Goal: Find contact information: Find contact information

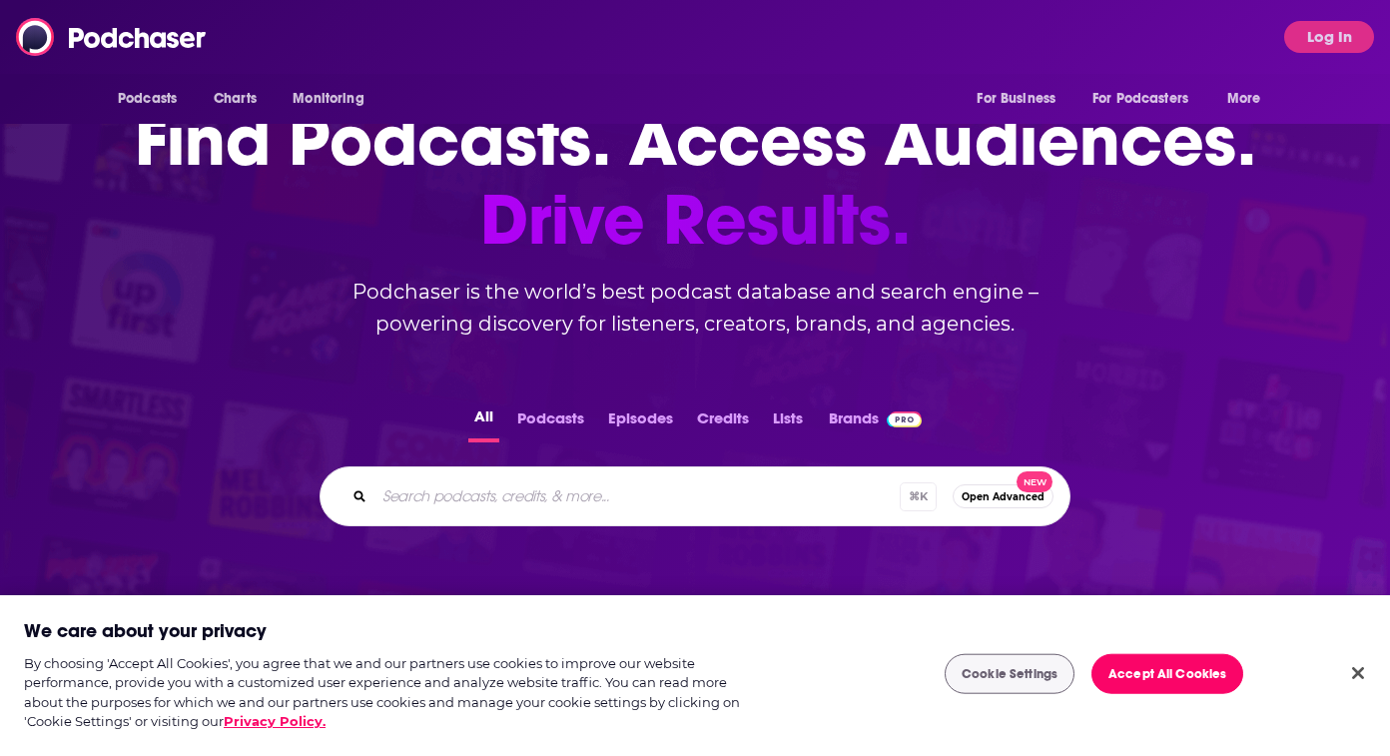
scroll to position [101, 0]
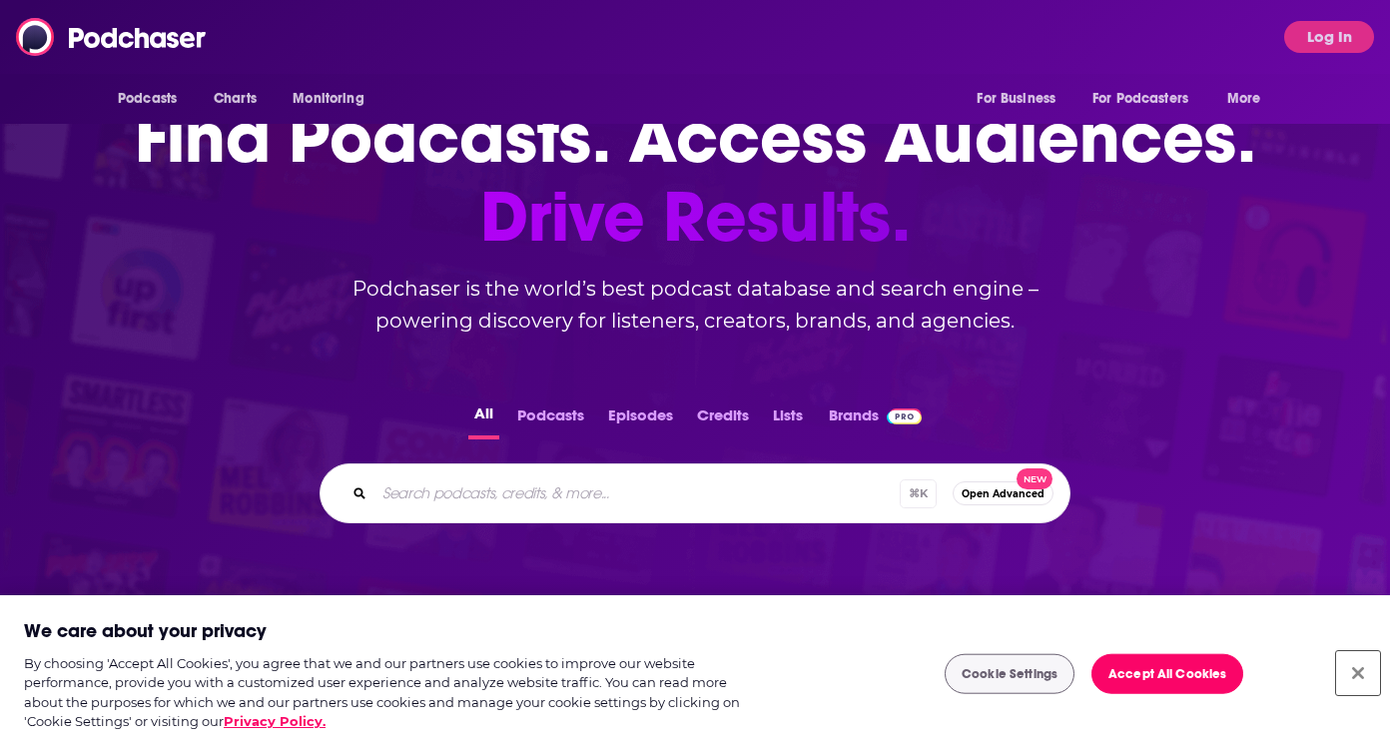
click at [1351, 672] on button "Close" at bounding box center [1359, 673] width 44 height 44
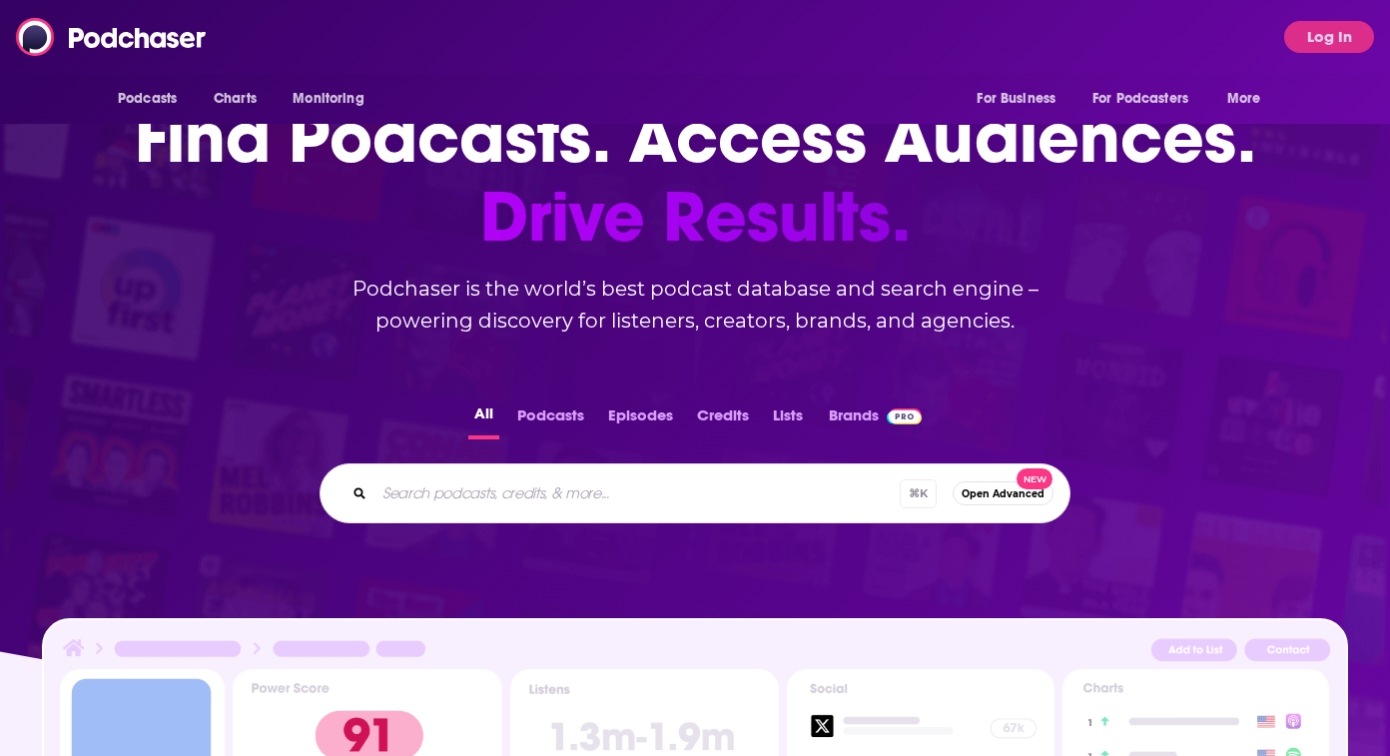
click at [685, 495] on input "Search podcasts, credits, & more..." at bounding box center [637, 493] width 525 height 32
type input "dive club"
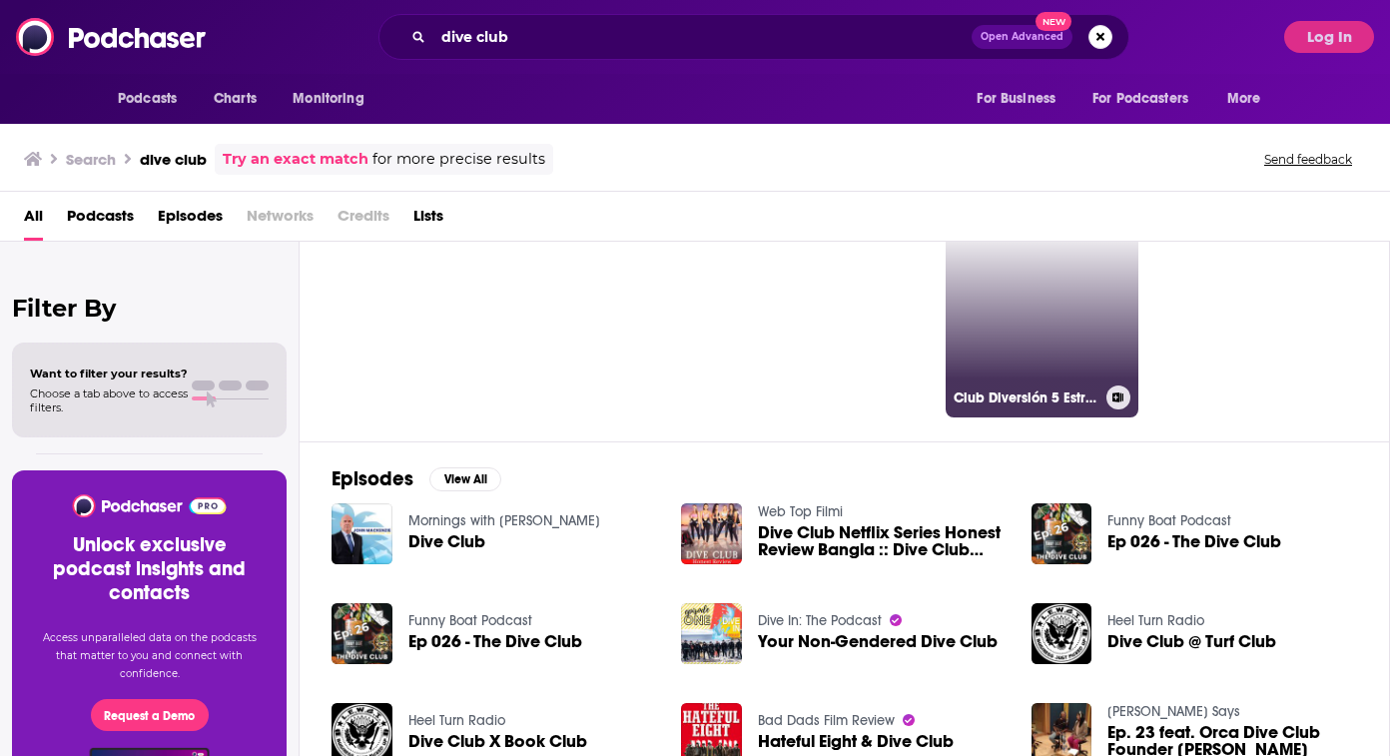
scroll to position [112, 0]
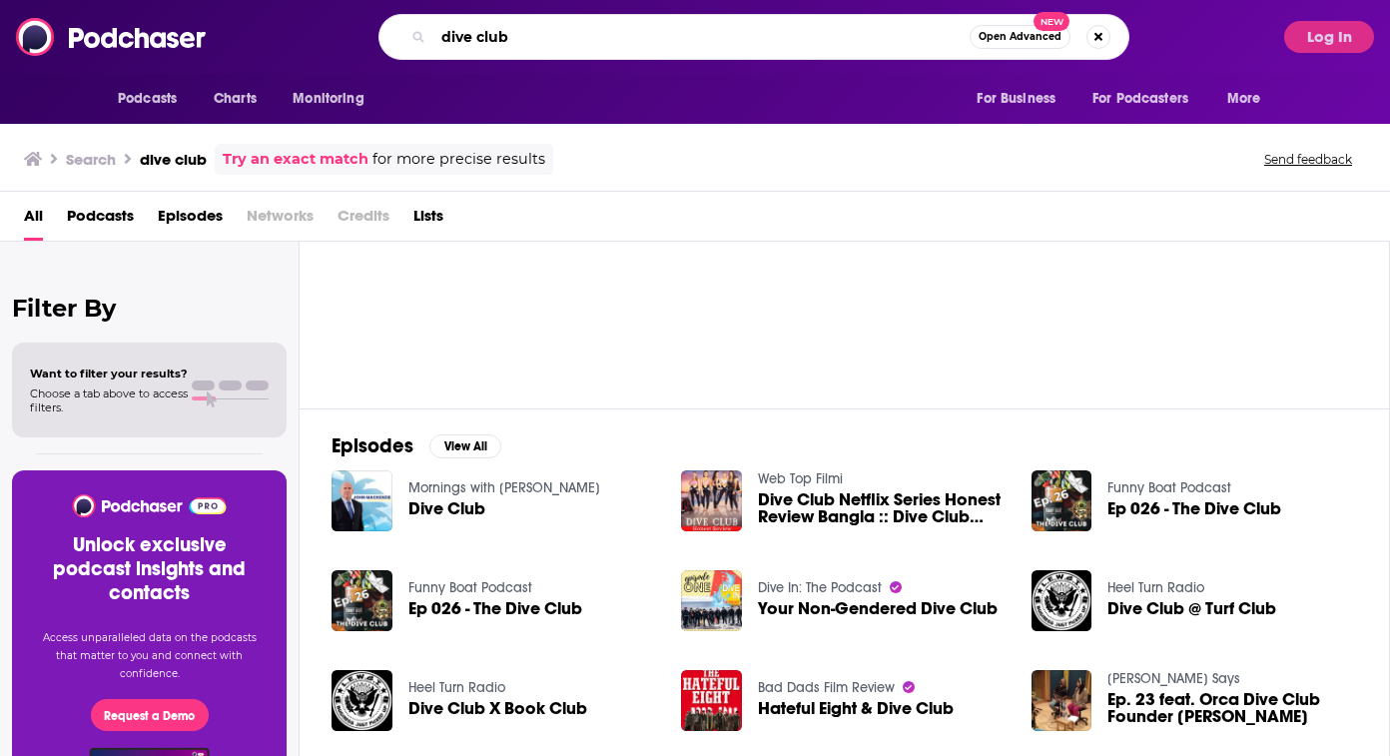
click at [707, 48] on input "dive club" at bounding box center [702, 37] width 536 height 32
type input "dive club ridd"
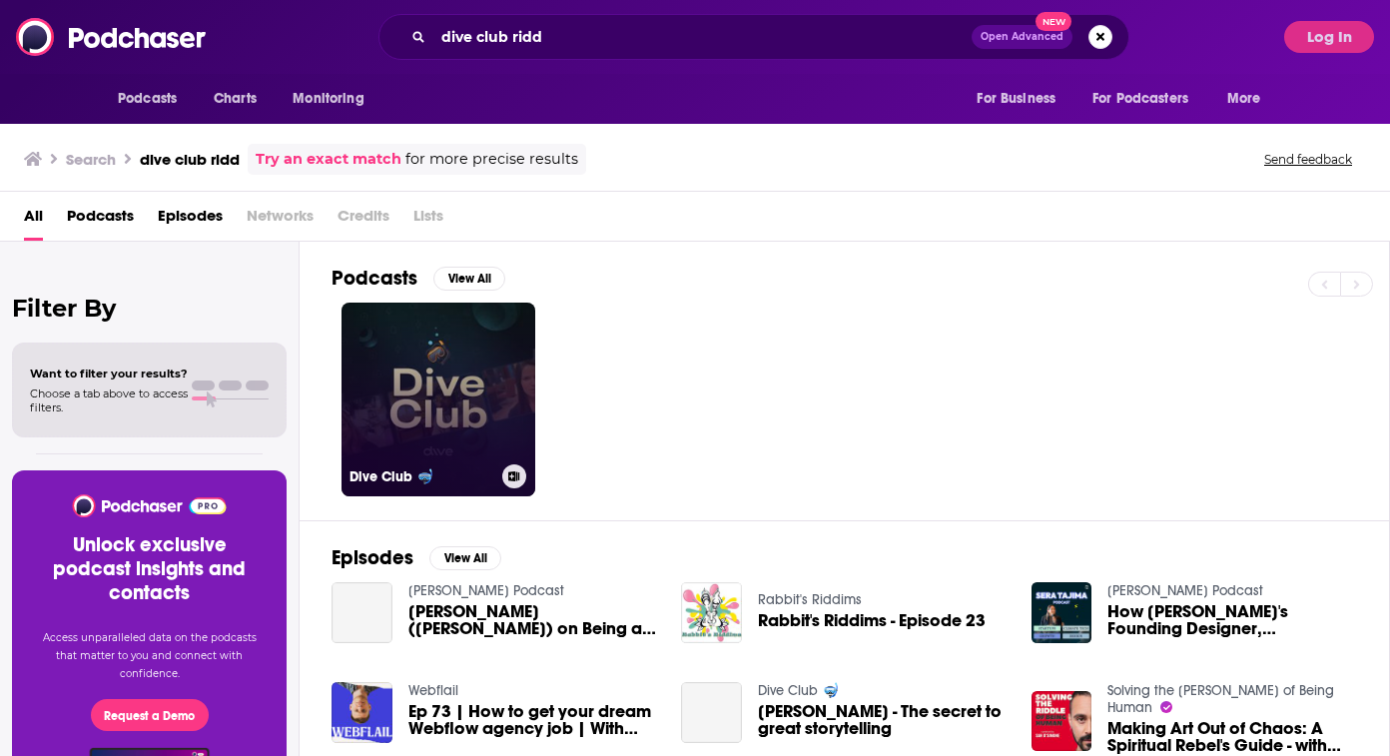
click at [452, 340] on link "Dive Club 🤿" at bounding box center [439, 400] width 194 height 194
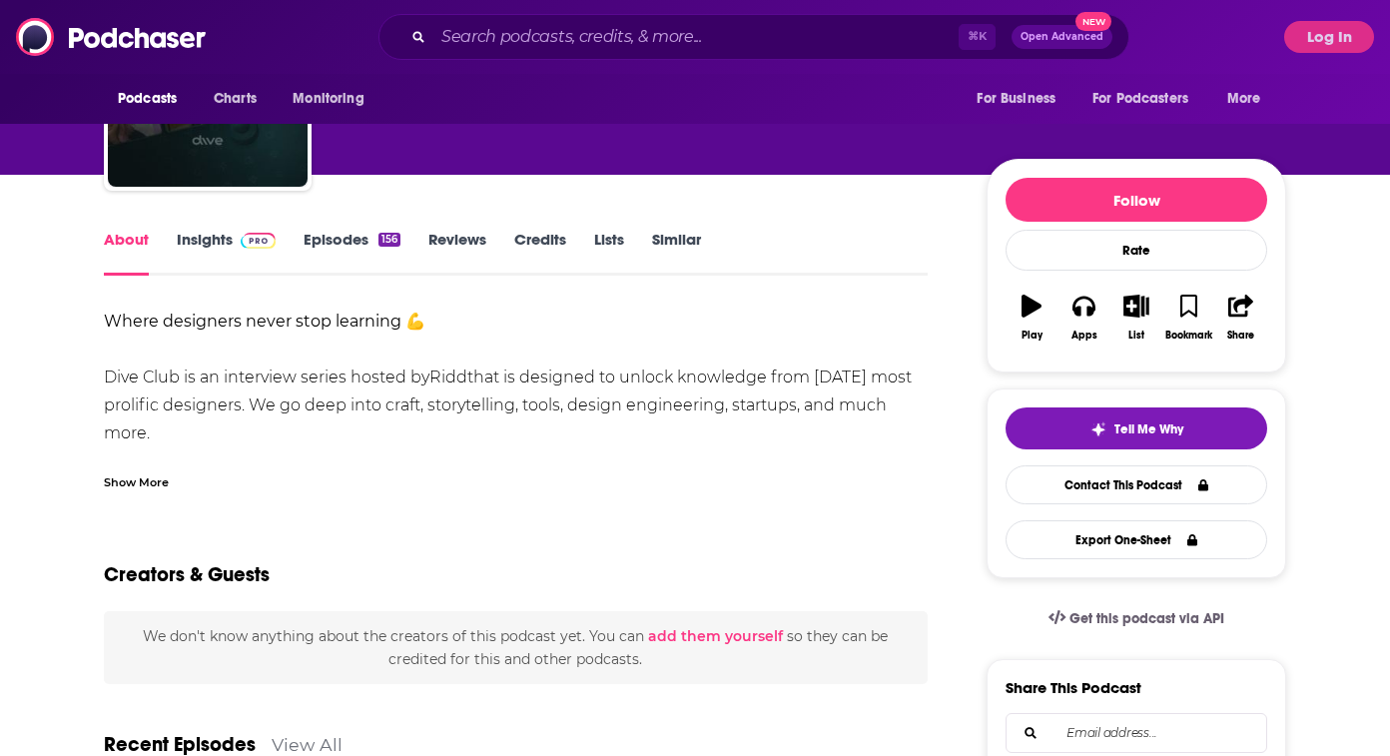
scroll to position [63, 0]
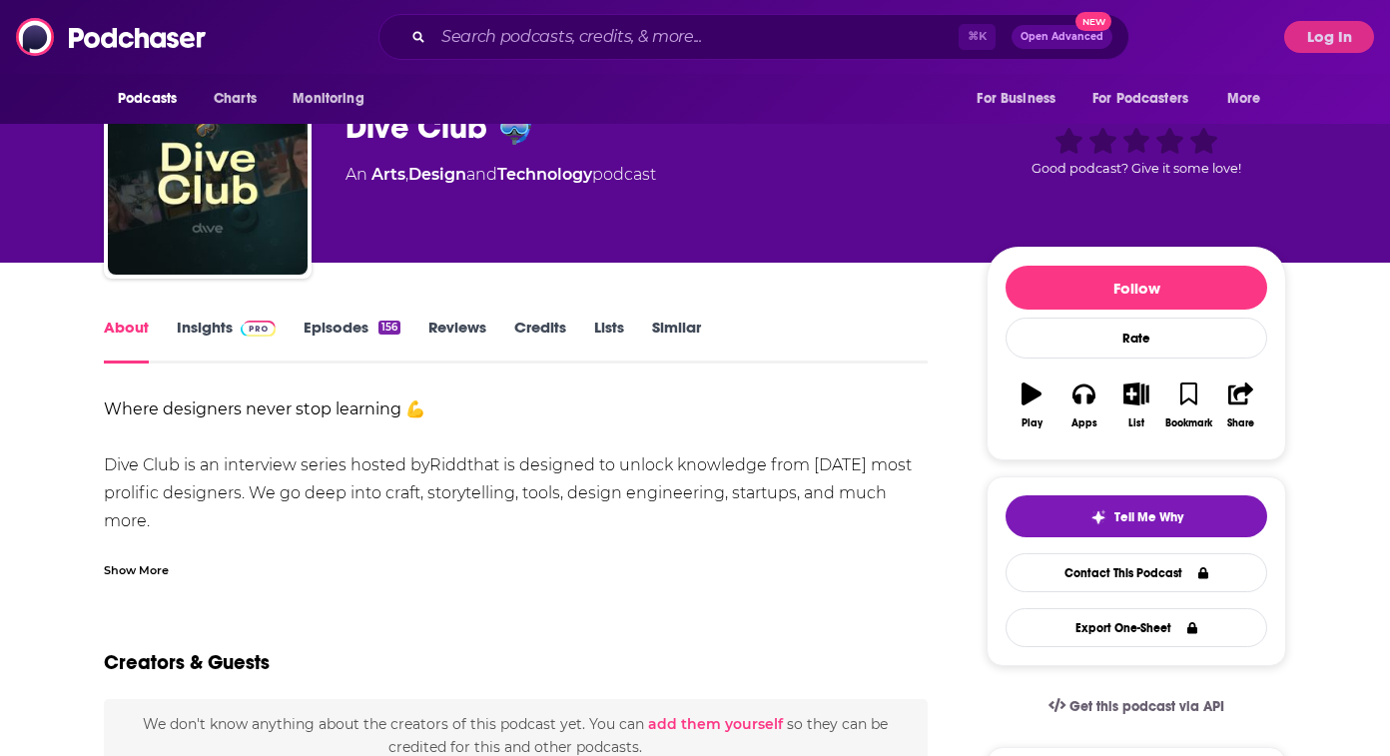
click at [234, 334] on link "Insights" at bounding box center [226, 341] width 99 height 46
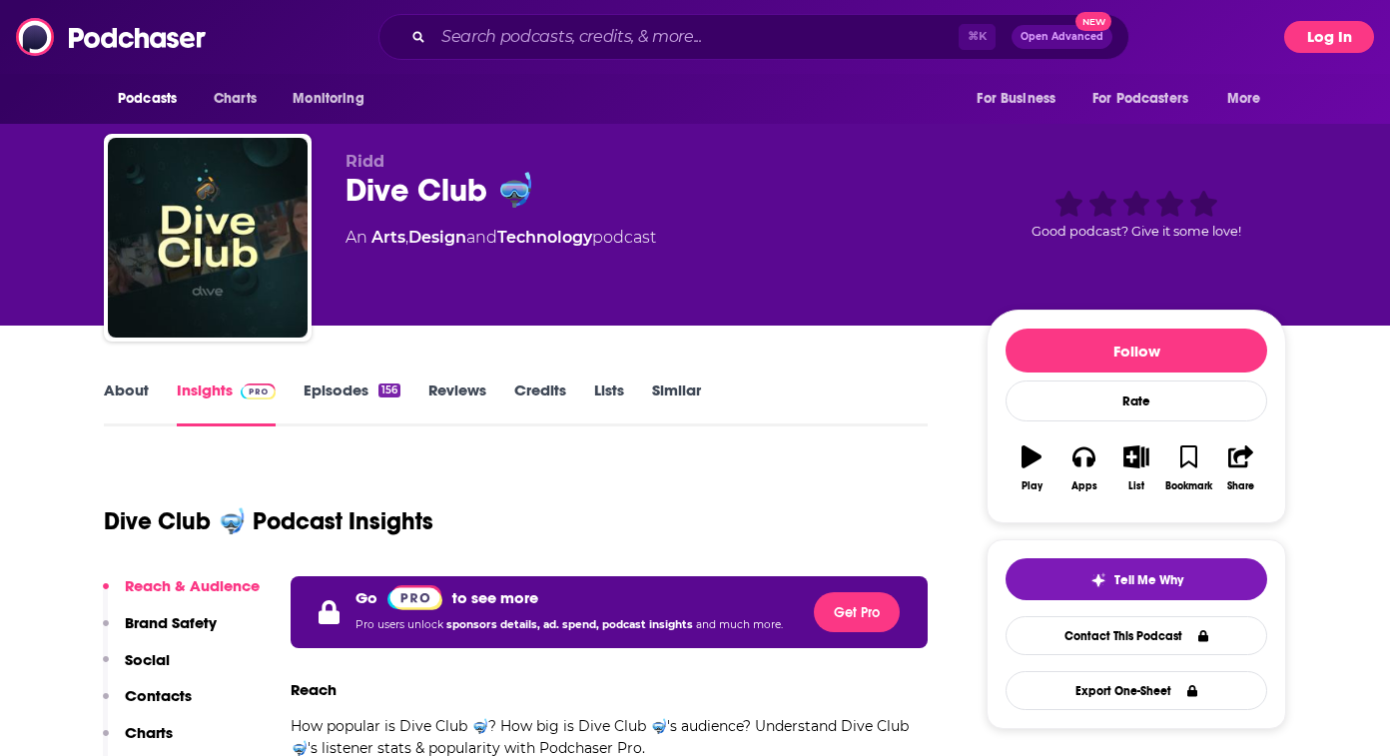
click at [1326, 25] on button "Log In" at bounding box center [1330, 37] width 90 height 32
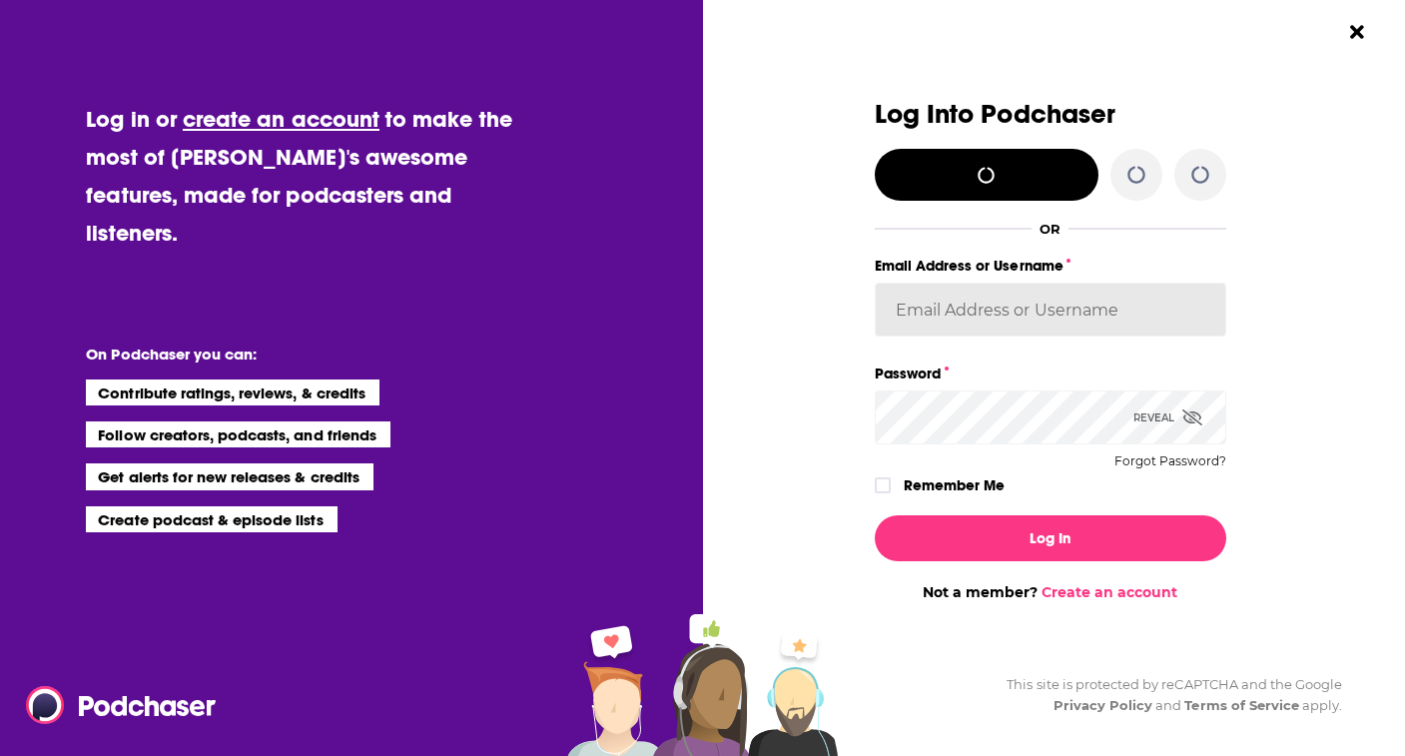
type input "[PERSON_NAME][EMAIL_ADDRESS][PERSON_NAME][DOMAIN_NAME]"
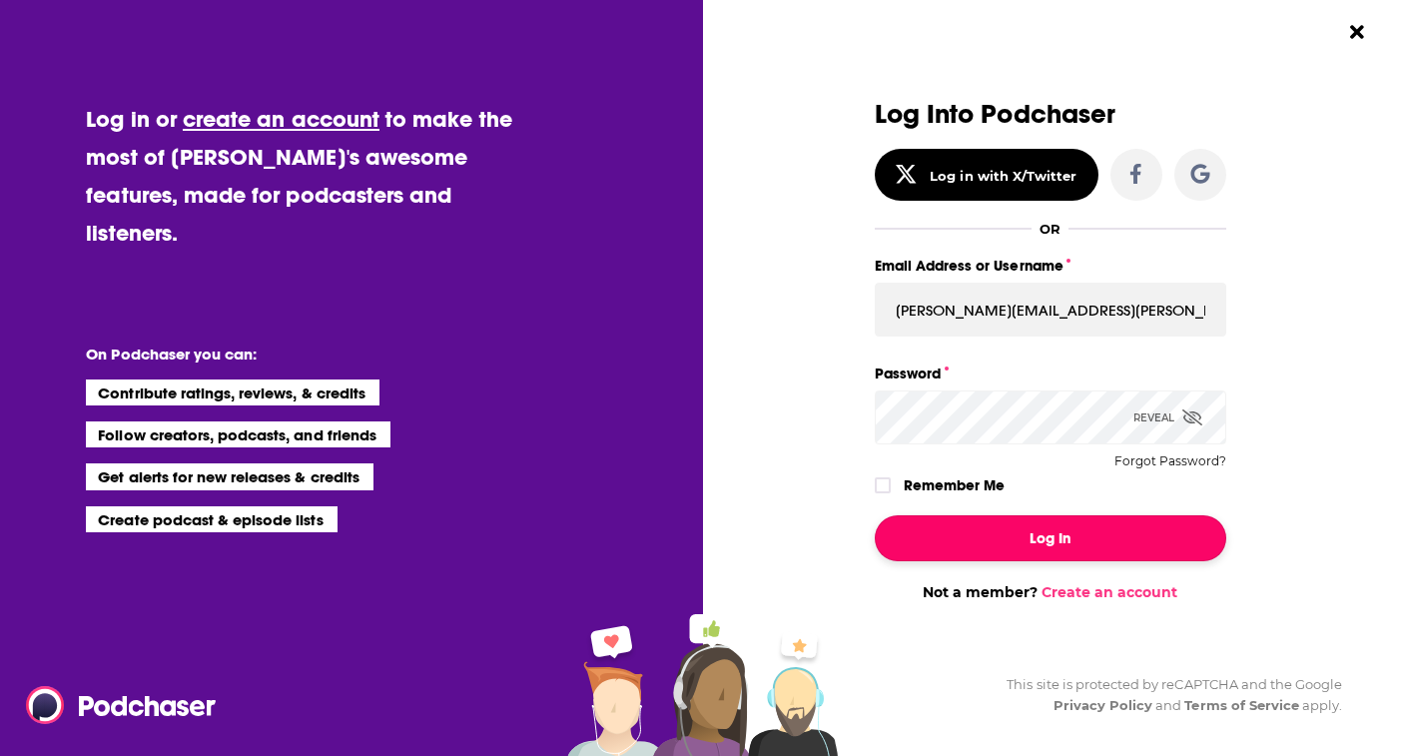
click at [1103, 535] on button "Log In" at bounding box center [1051, 538] width 352 height 46
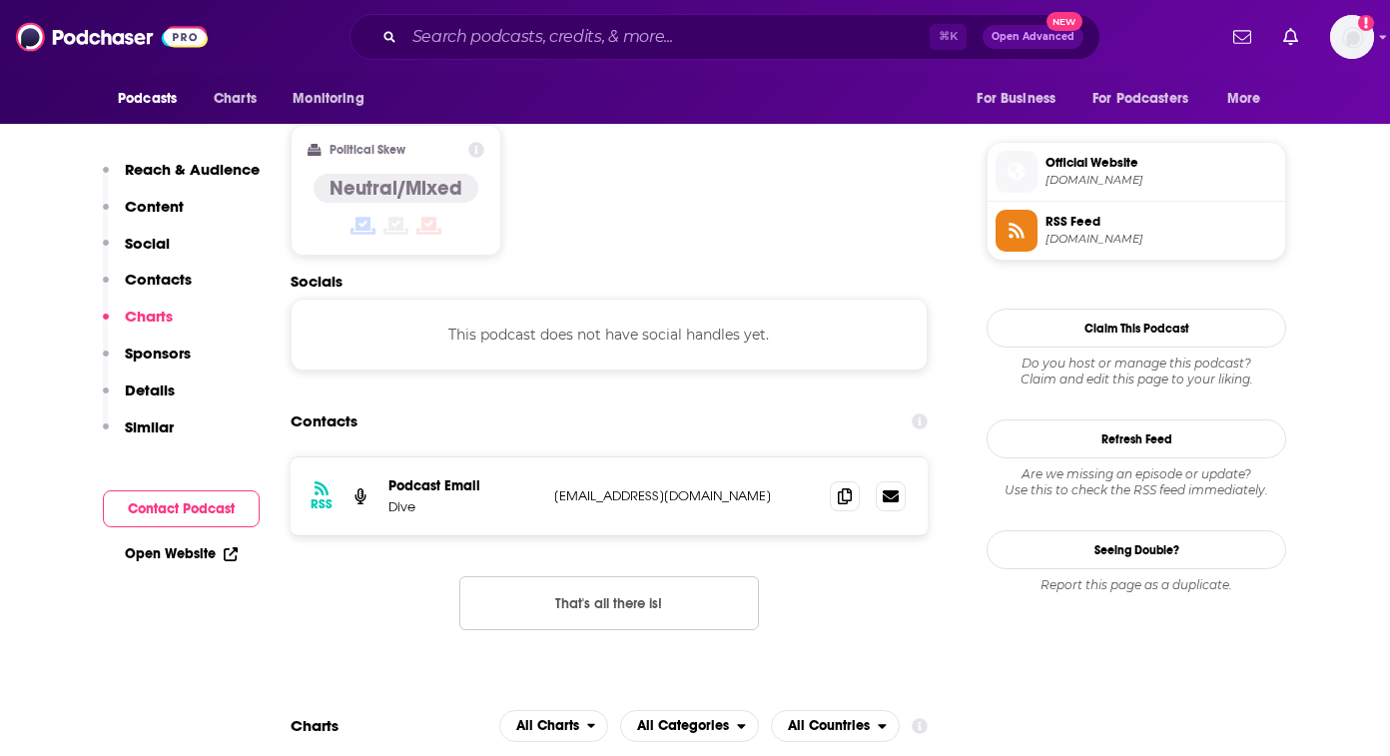
scroll to position [1465, 0]
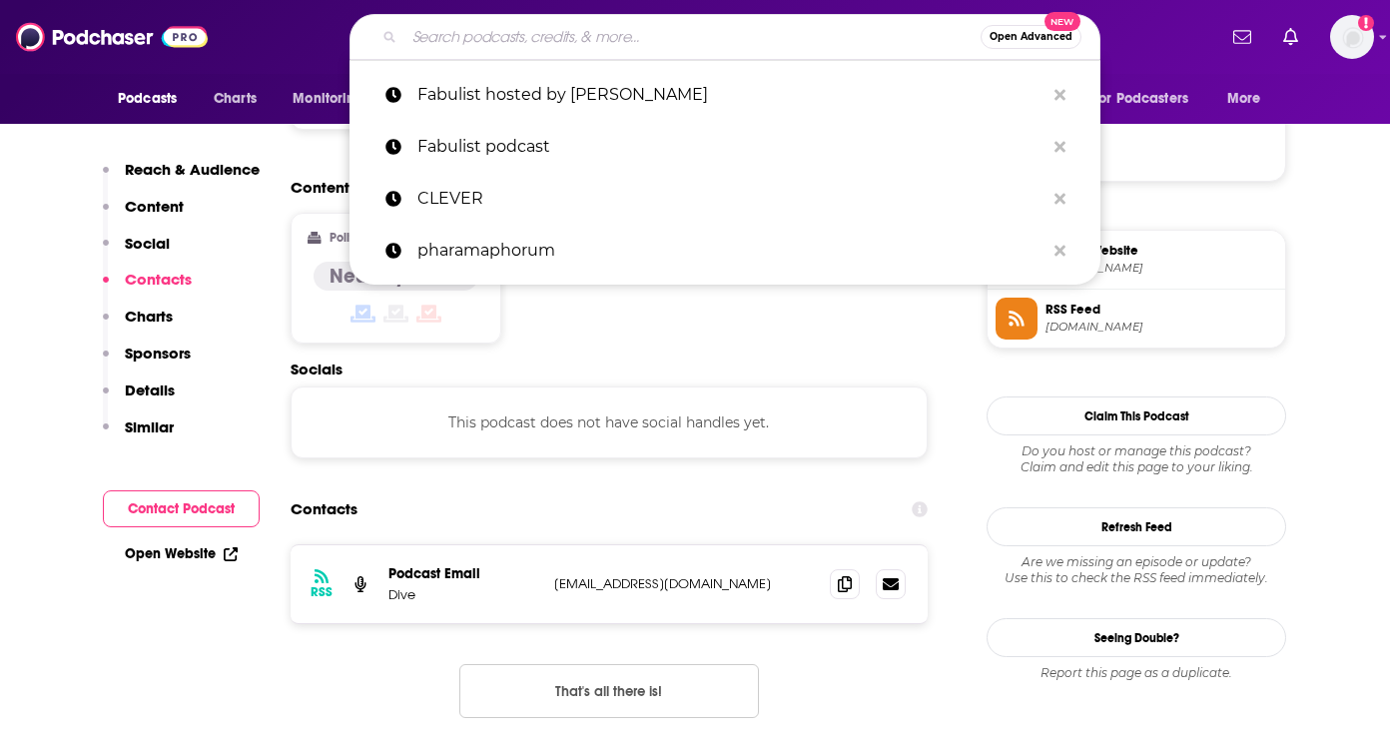
click at [612, 38] on input "Search podcasts, credits, & more..." at bounding box center [693, 37] width 576 height 32
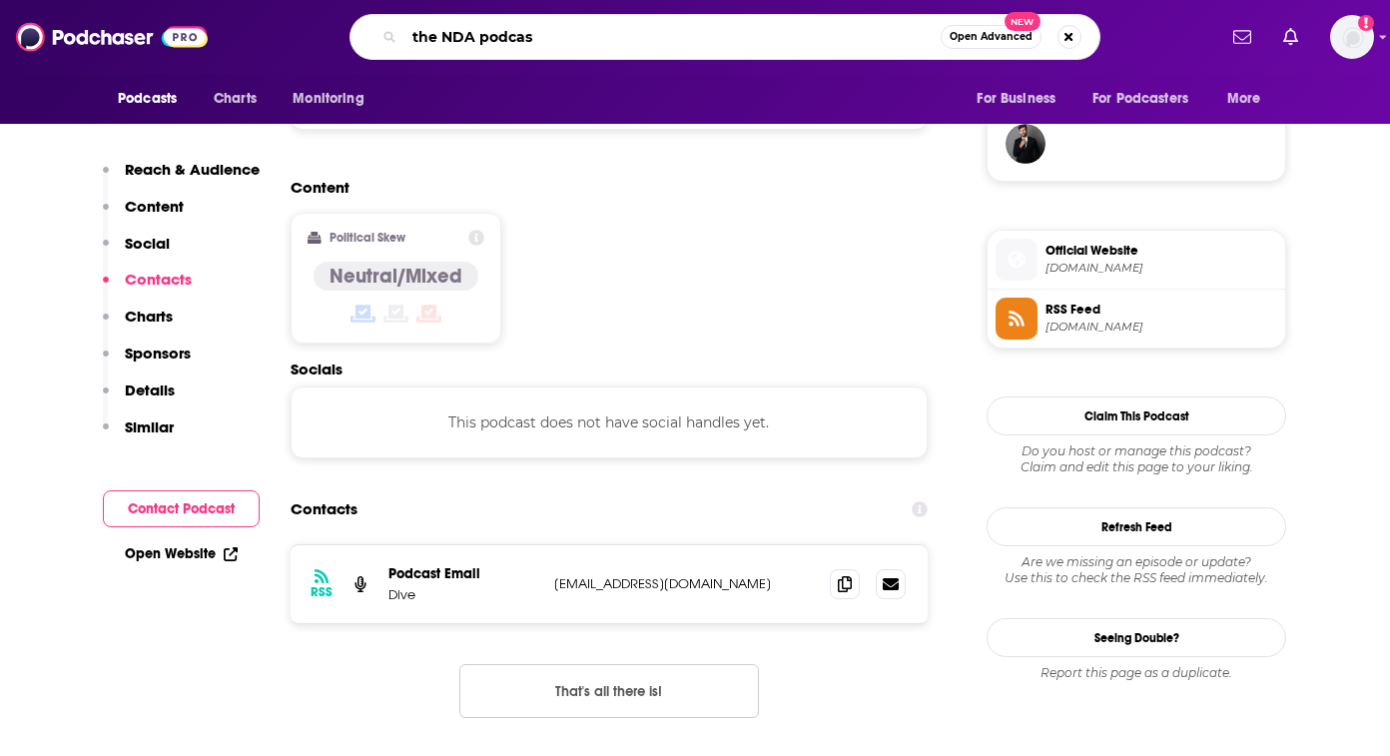
type input "the NDA podcast"
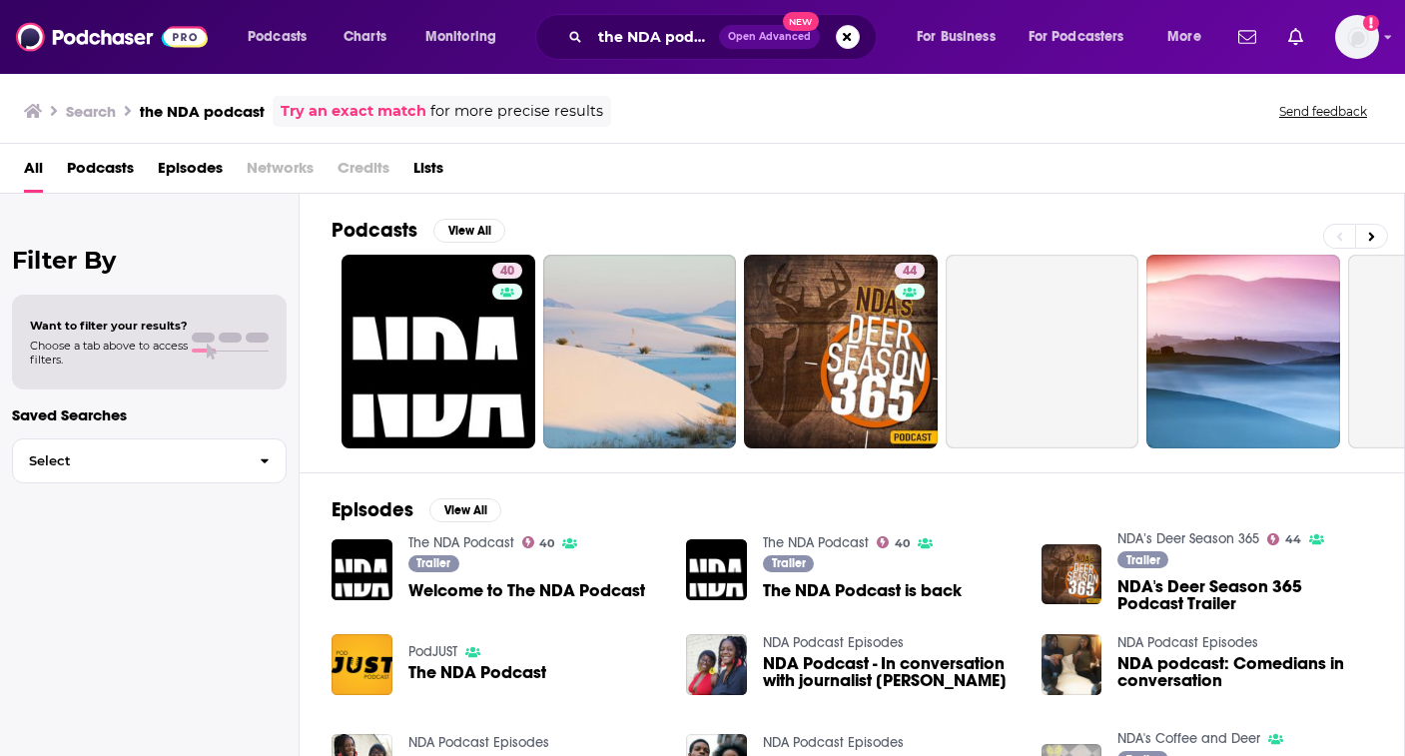
click at [503, 593] on span "Welcome to The NDA Podcast" at bounding box center [527, 590] width 237 height 17
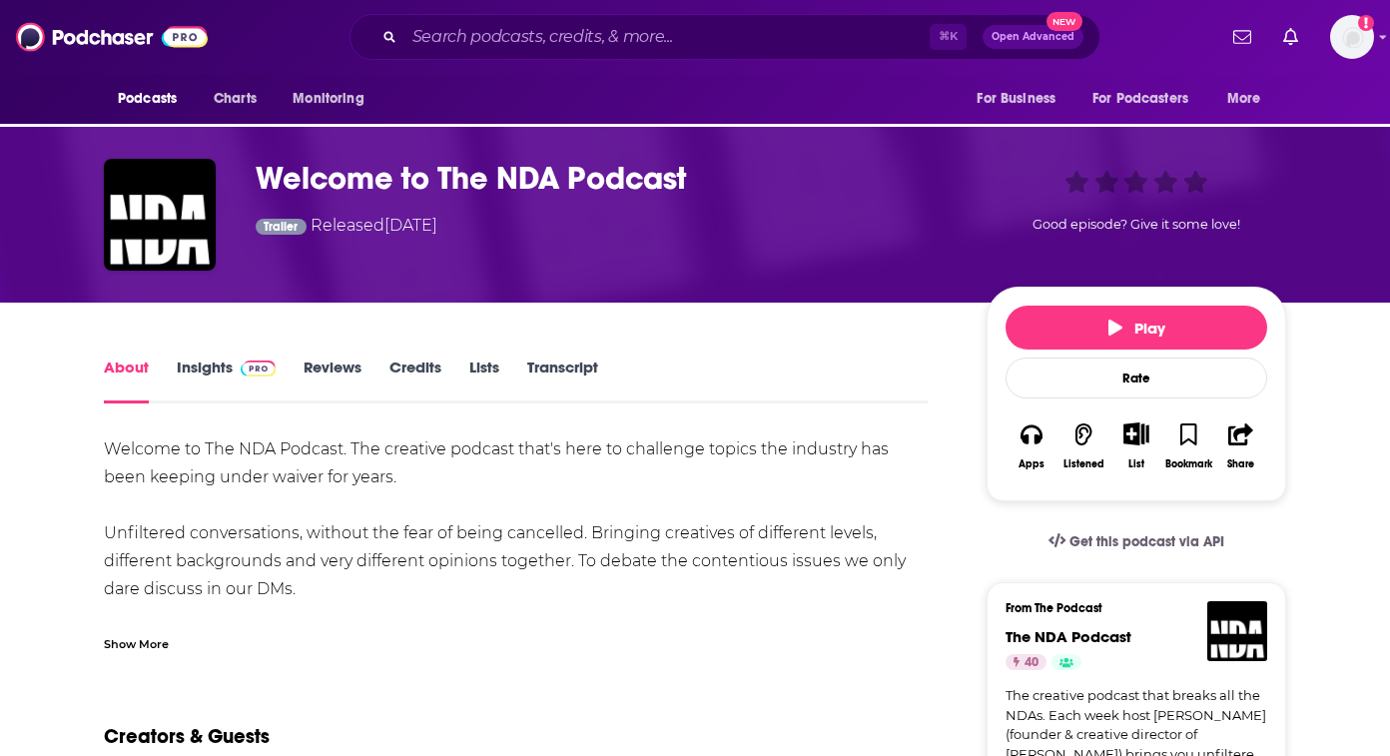
scroll to position [113, 0]
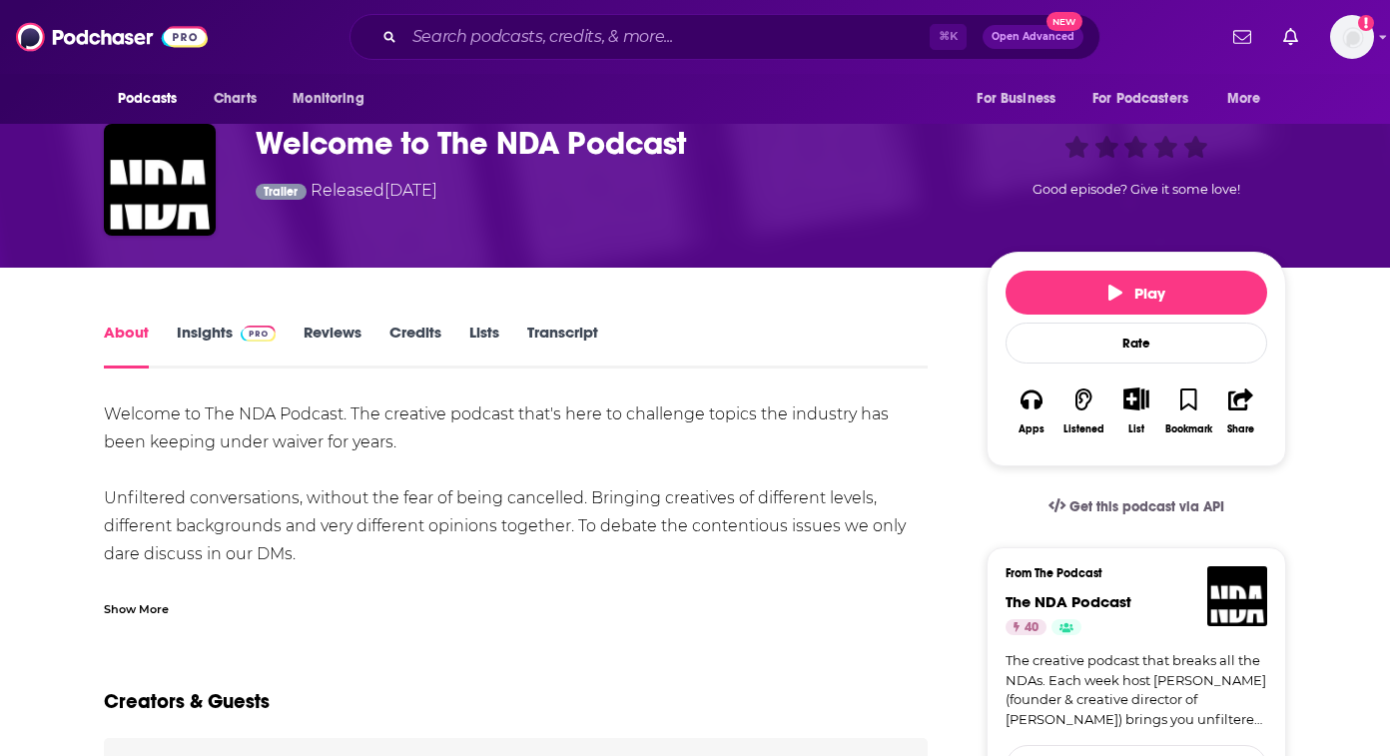
click at [197, 323] on link "Insights" at bounding box center [226, 346] width 99 height 46
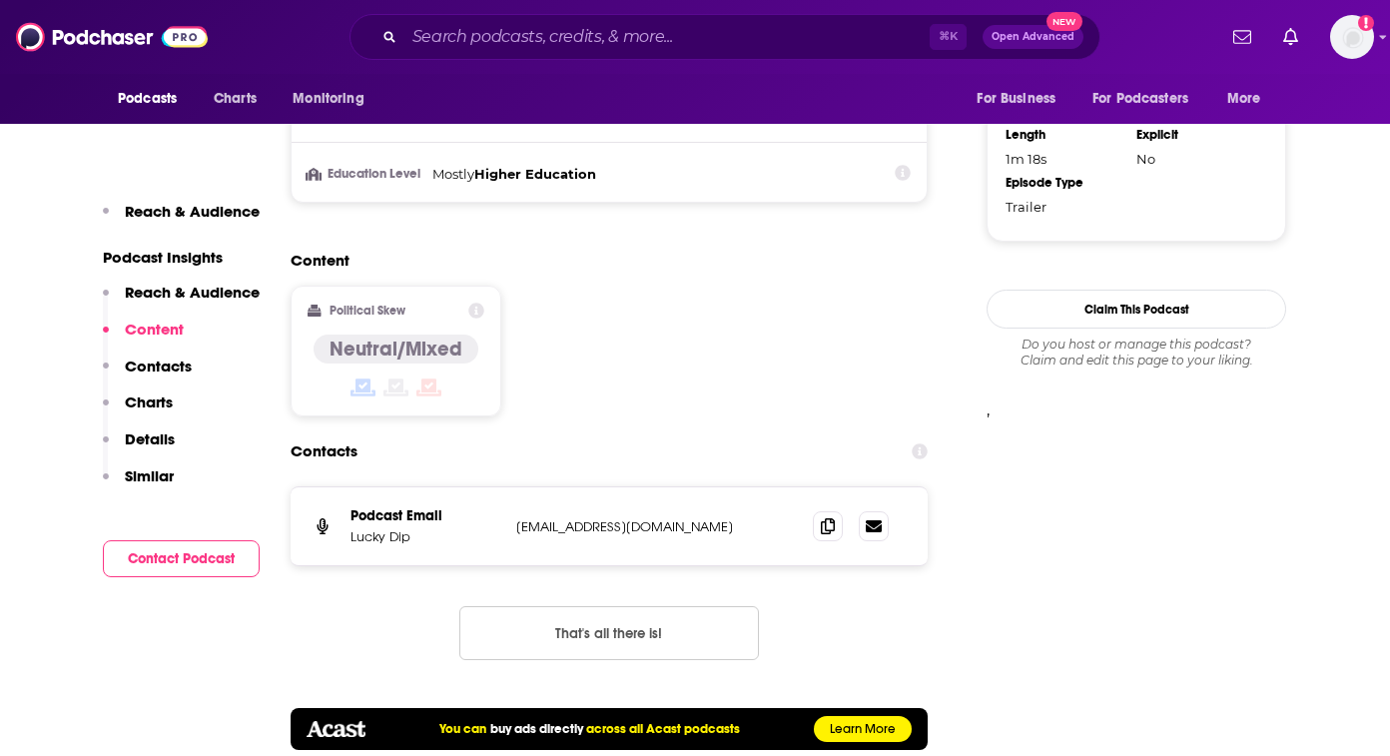
scroll to position [1605, 0]
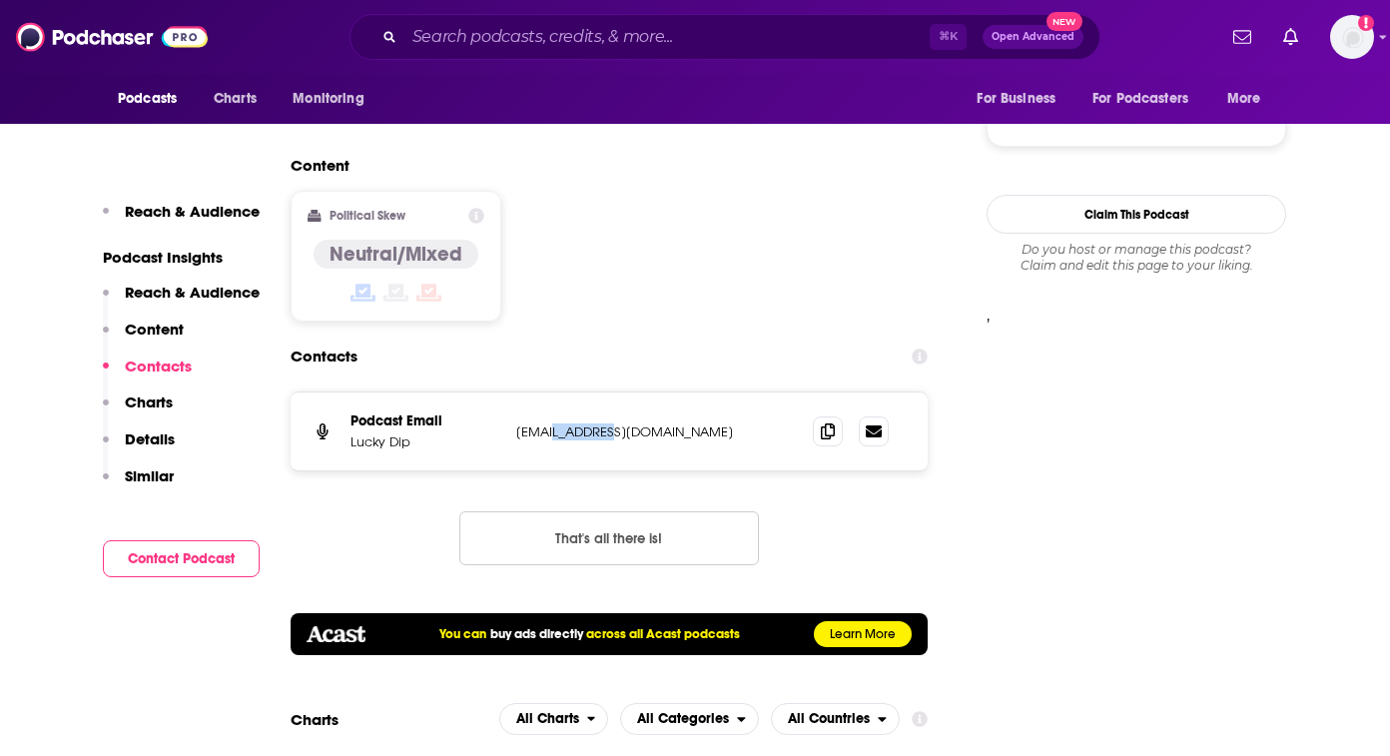
drag, startPoint x: 593, startPoint y: 369, endPoint x: 613, endPoint y: 364, distance: 20.6
click at [613, 424] on p "[EMAIL_ADDRESS][DOMAIN_NAME]" at bounding box center [648, 432] width 265 height 17
drag, startPoint x: 651, startPoint y: 369, endPoint x: 509, endPoint y: 360, distance: 142.1
click at [509, 393] on div "Podcast Email Lucky Dip [EMAIL_ADDRESS][DOMAIN_NAME] [EMAIL_ADDRESS][DOMAIN_NAM…" at bounding box center [609, 432] width 637 height 78
copy p "[EMAIL_ADDRESS][DOMAIN_NAME]"
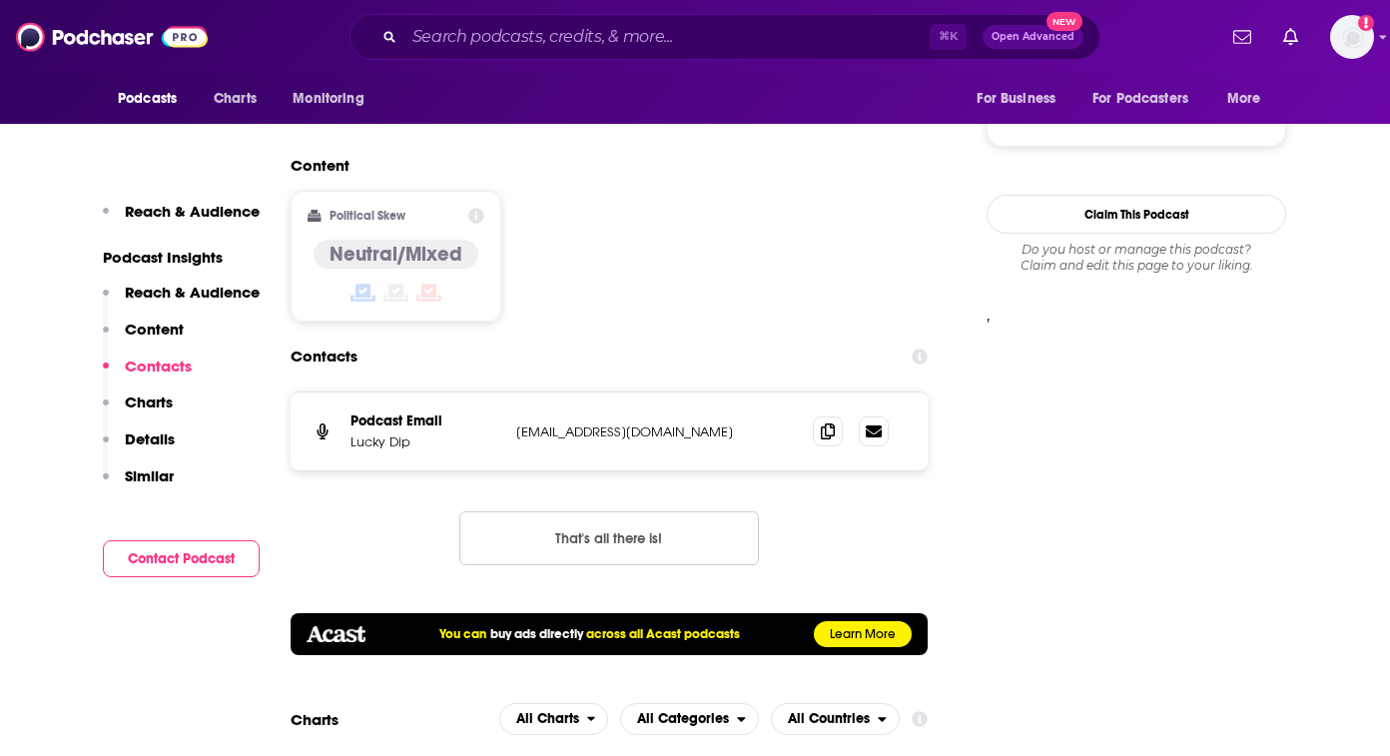
click at [587, 263] on div "Content Political Skew Neutral/Mixed" at bounding box center [609, 247] width 637 height 182
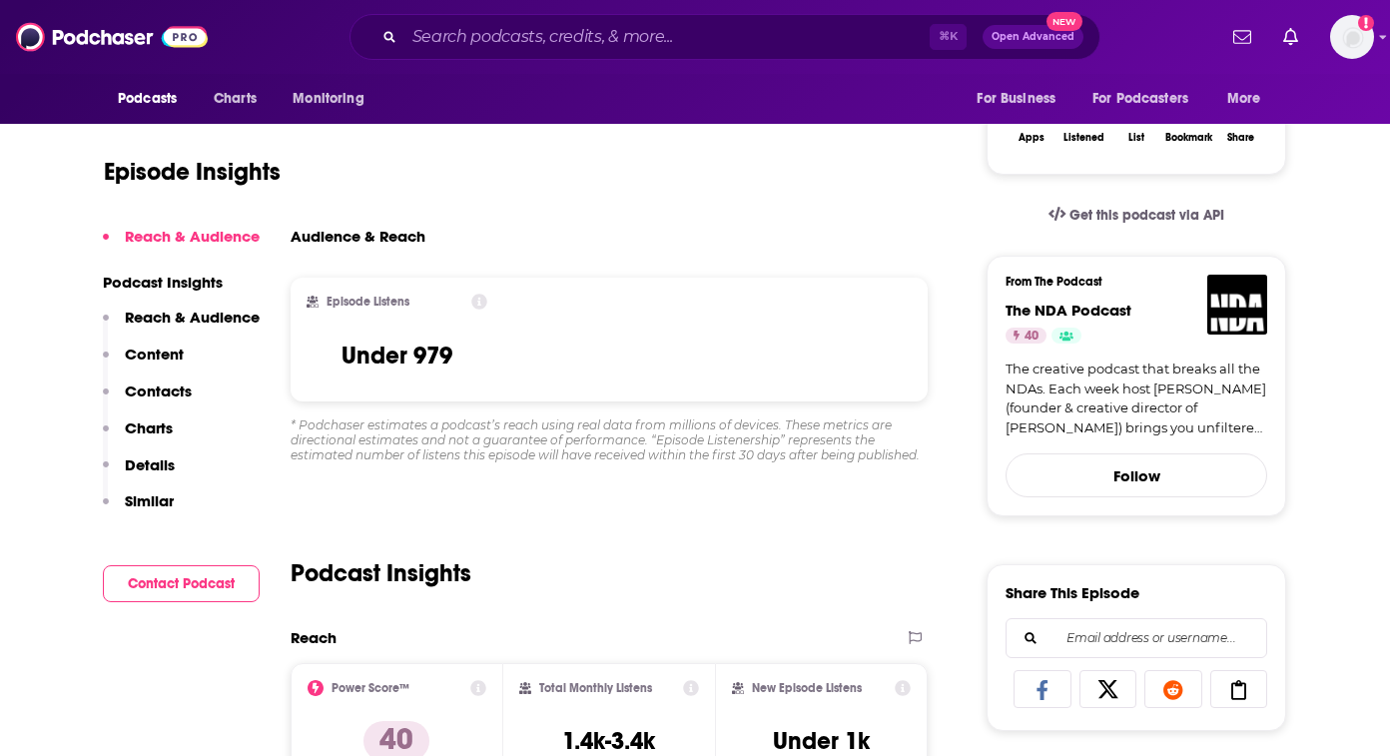
scroll to position [0, 0]
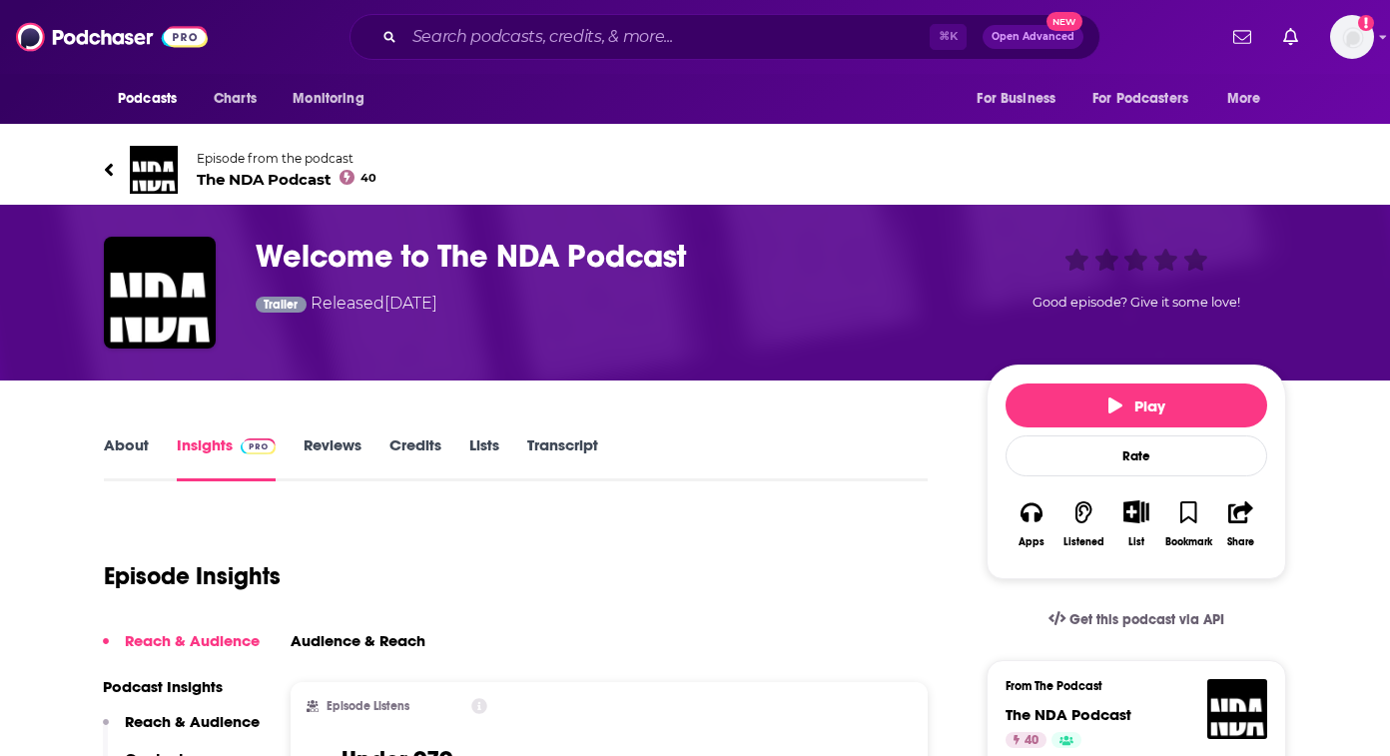
click at [111, 163] on icon at bounding box center [109, 169] width 8 height 13
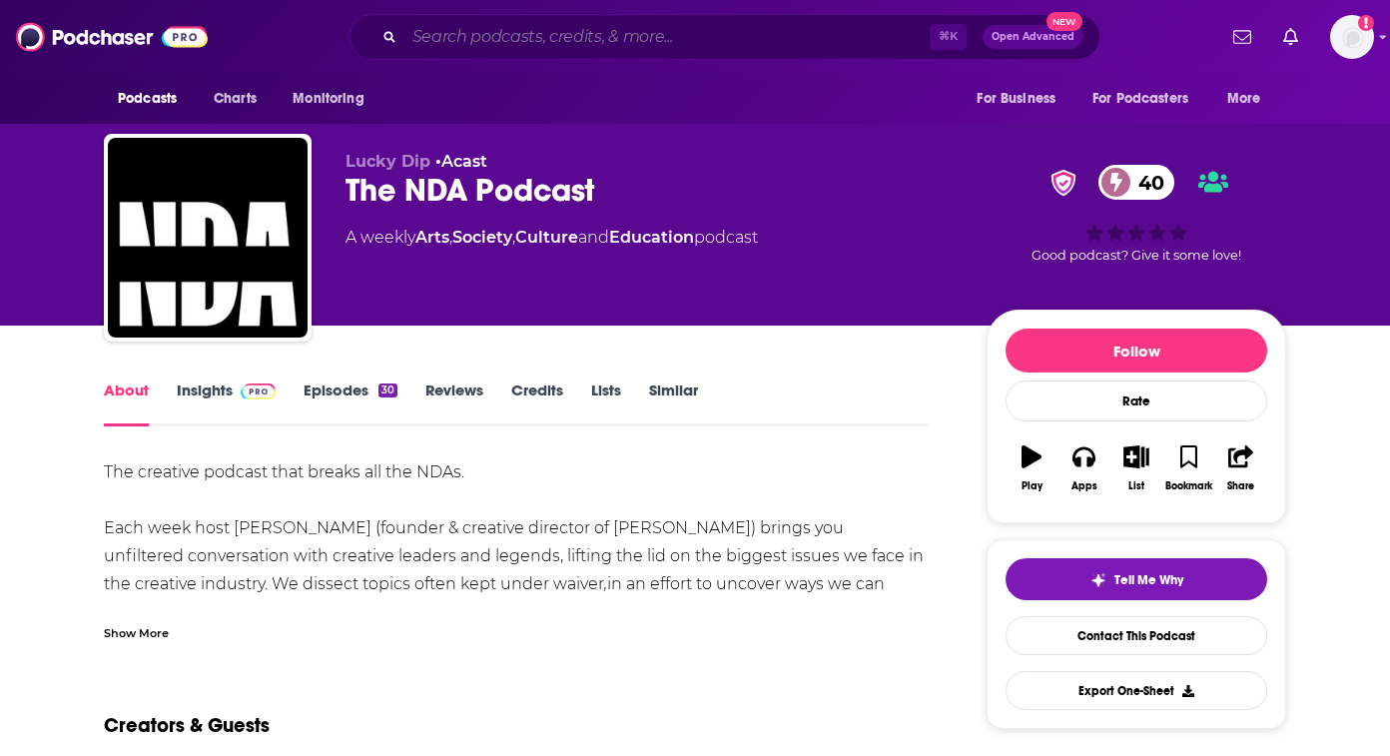
click at [667, 40] on input "Search podcasts, credits, & more..." at bounding box center [667, 37] width 525 height 32
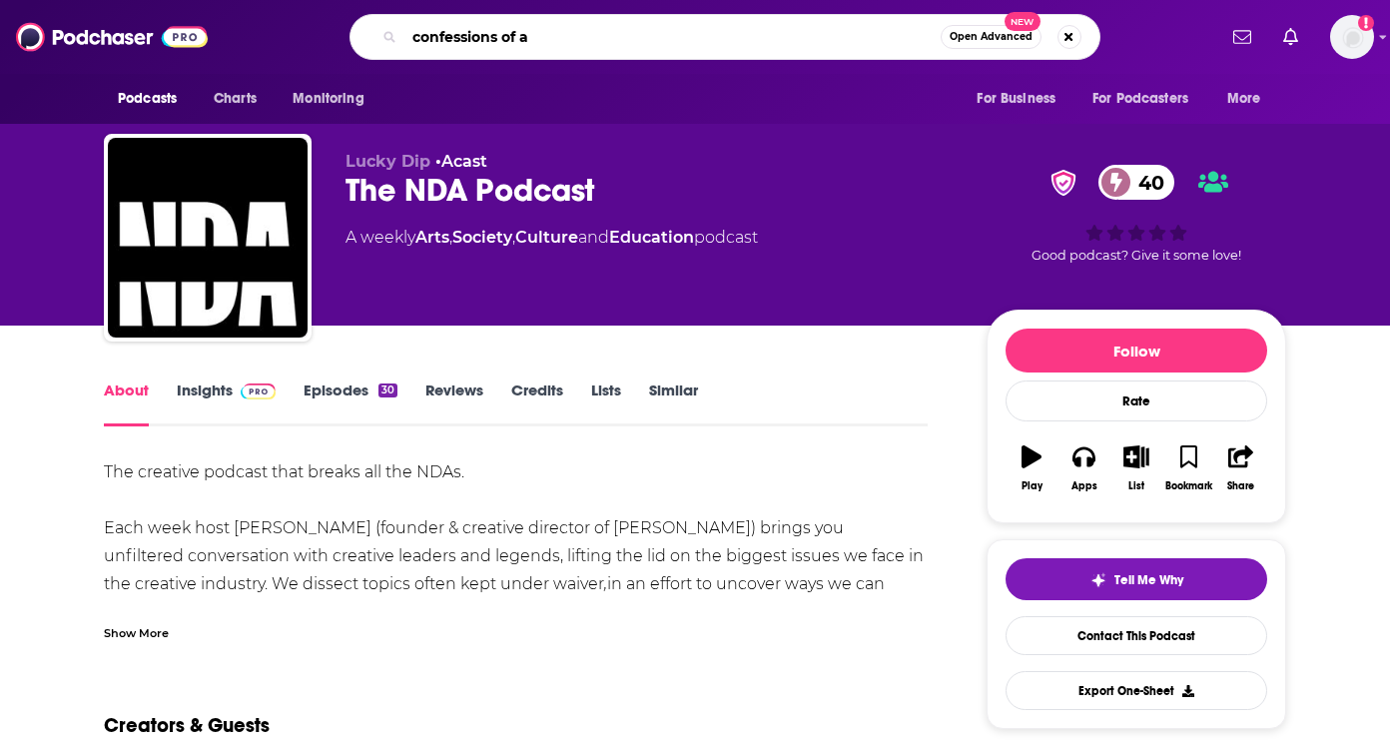
scroll to position [0, 27]
type input "confessions of a creative director"
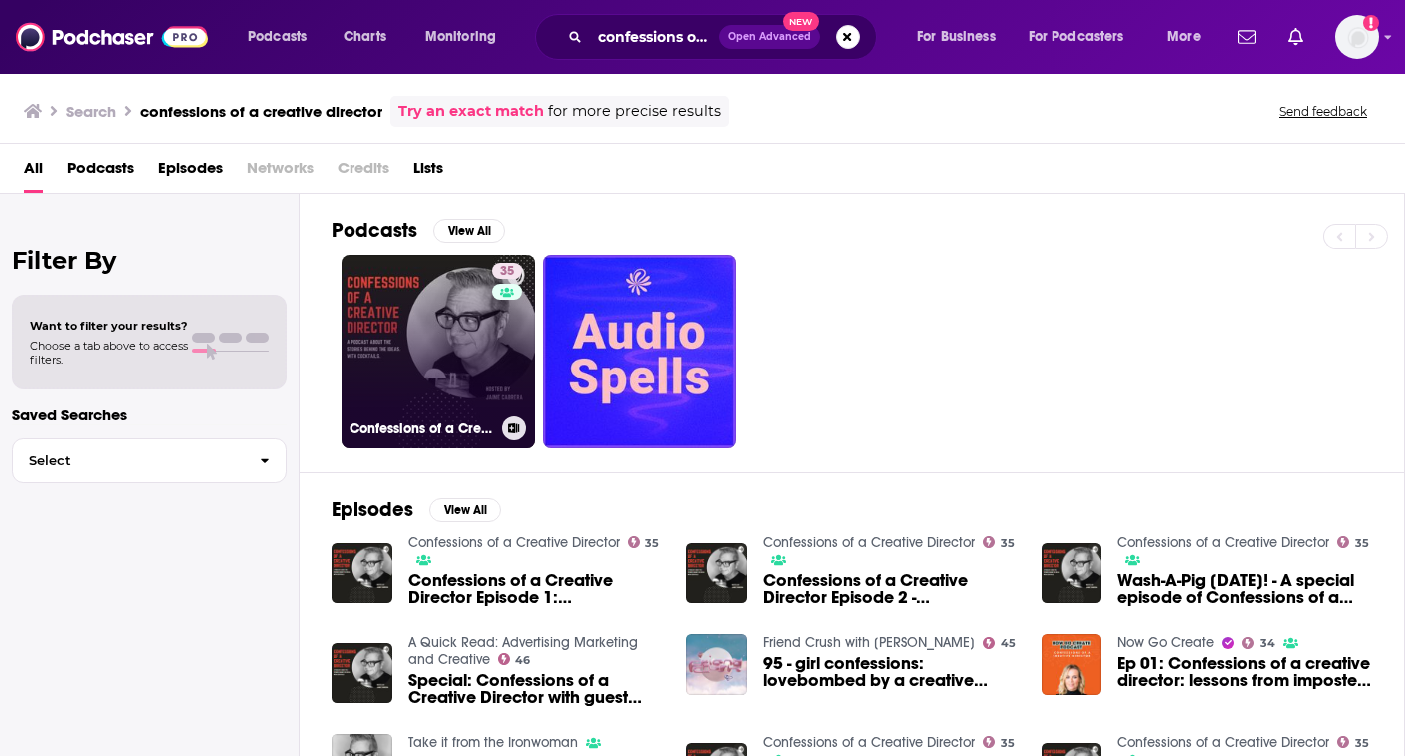
click at [450, 336] on link "35 Confessions of a Creative Director" at bounding box center [439, 352] width 194 height 194
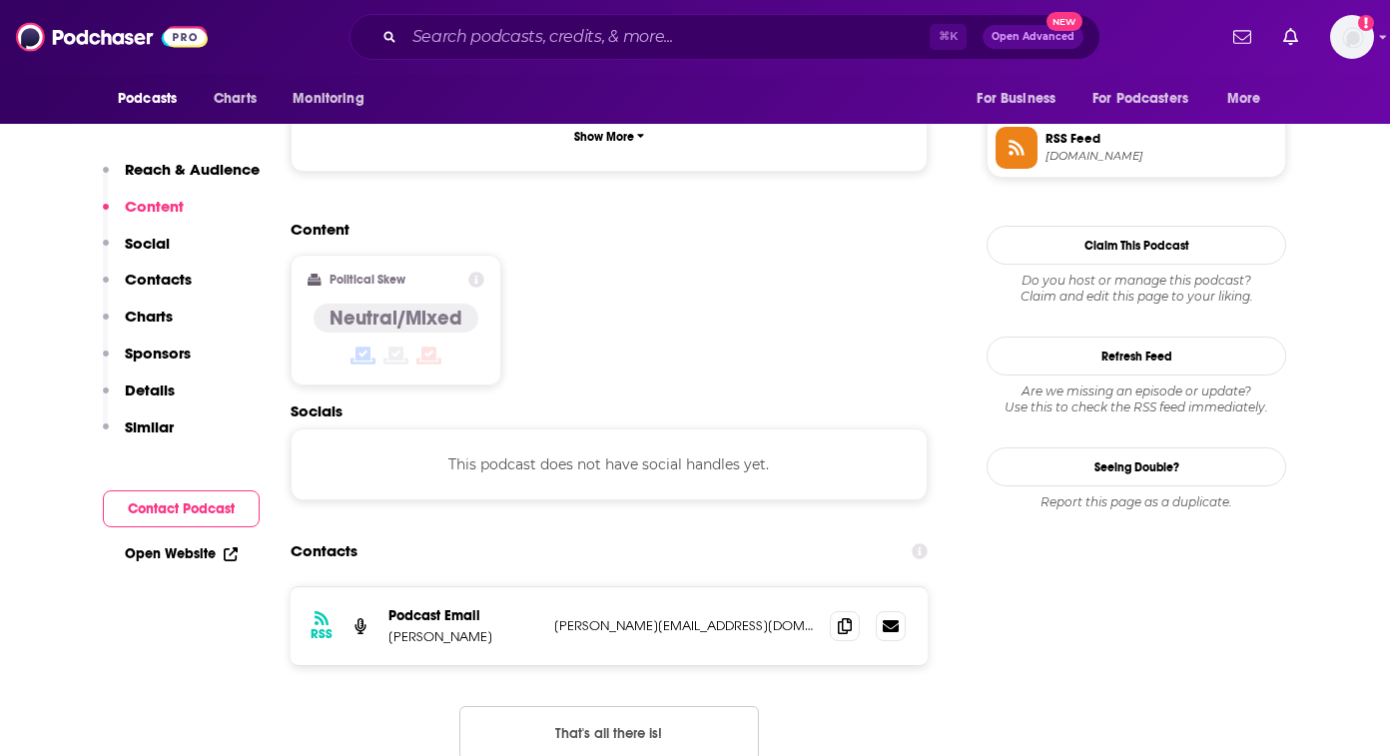
scroll to position [1498, 0]
